Goal: Task Accomplishment & Management: Manage account settings

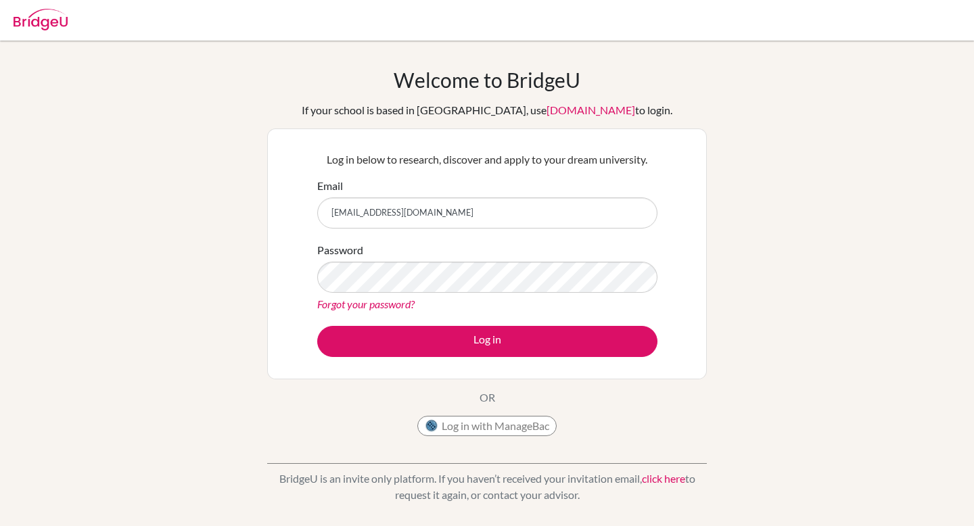
click at [376, 308] on link "Forgot your password?" at bounding box center [365, 304] width 97 height 13
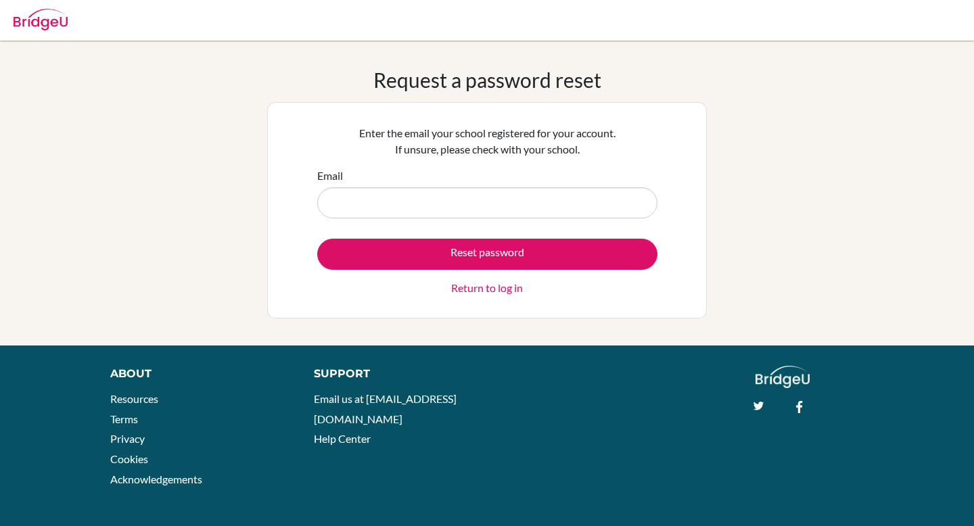
click at [361, 197] on input "Email" at bounding box center [487, 202] width 340 height 31
type input "[EMAIL_ADDRESS][DOMAIN_NAME]"
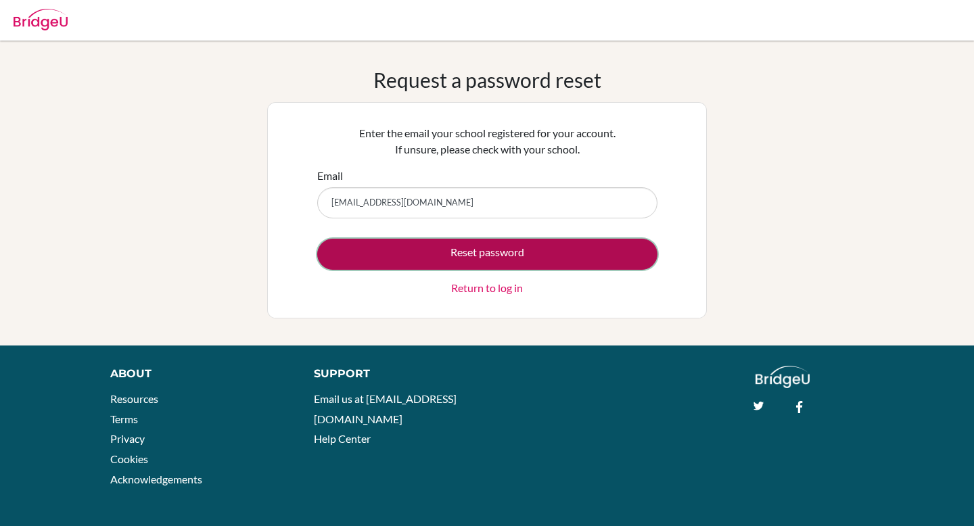
click at [418, 265] on button "Reset password" at bounding box center [487, 254] width 340 height 31
